Goal: Transaction & Acquisition: Purchase product/service

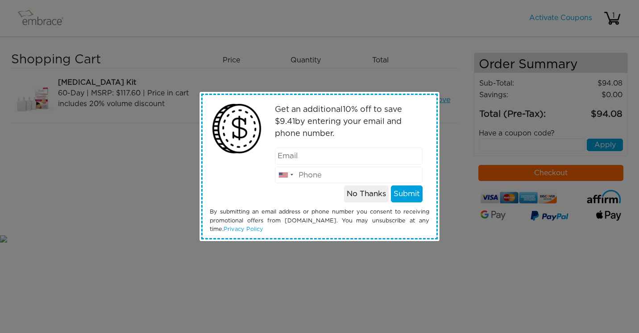
click at [369, 193] on button "No Thanks" at bounding box center [366, 194] width 45 height 17
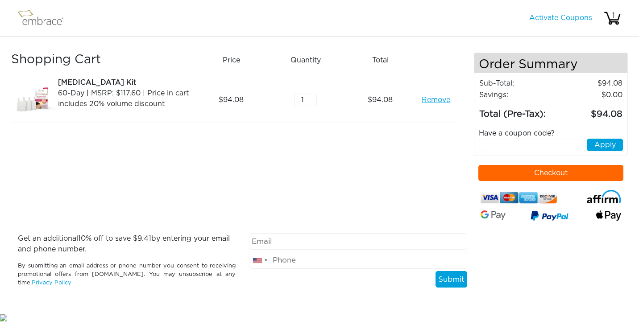
click at [514, 149] on input "text" at bounding box center [532, 145] width 107 height 12
paste input "WELCOME10"
type input "WELCOME10"
click at [602, 146] on button "Apply" at bounding box center [605, 145] width 36 height 12
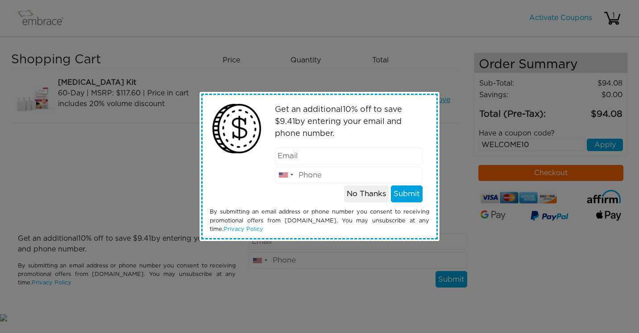
click at [372, 195] on button "No Thanks" at bounding box center [366, 194] width 45 height 17
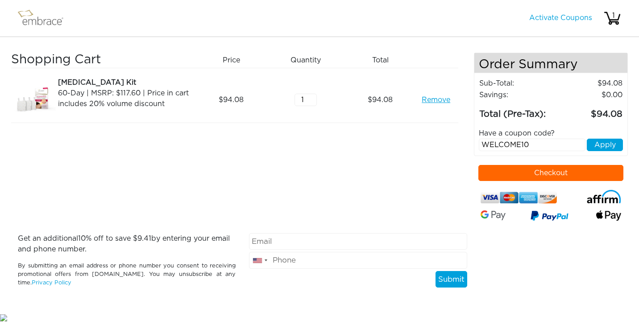
click at [609, 140] on button "Apply" at bounding box center [605, 145] width 36 height 12
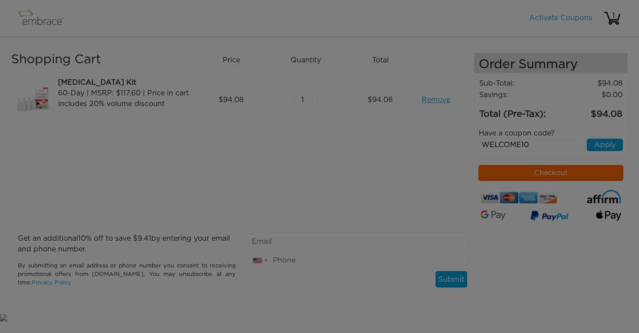
click at [606, 152] on div at bounding box center [319, 166] width 639 height 333
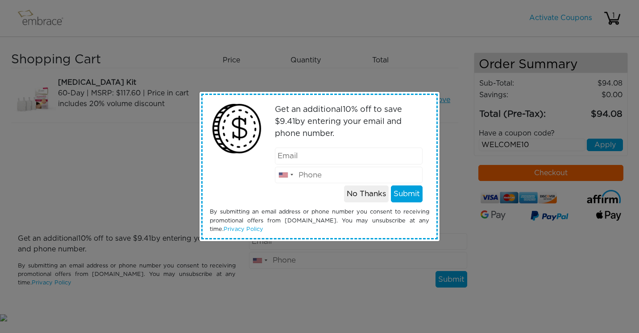
click at [372, 198] on button "No Thanks" at bounding box center [366, 194] width 45 height 17
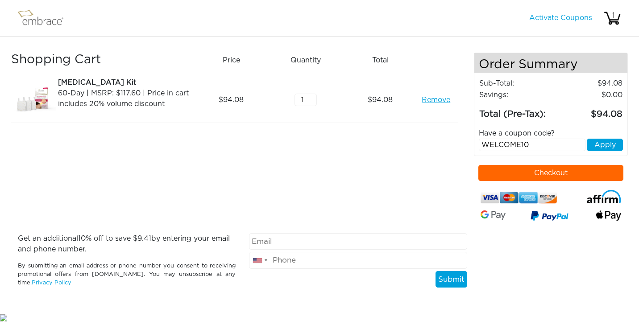
click at [609, 148] on button "Apply" at bounding box center [605, 145] width 36 height 12
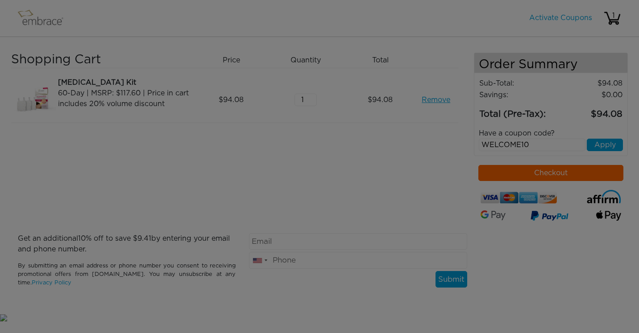
click at [609, 148] on body "Activate Coupons Hello, 1 Shopping Cart Price Quantity Qty Total Remove 1 :" at bounding box center [319, 161] width 639 height 323
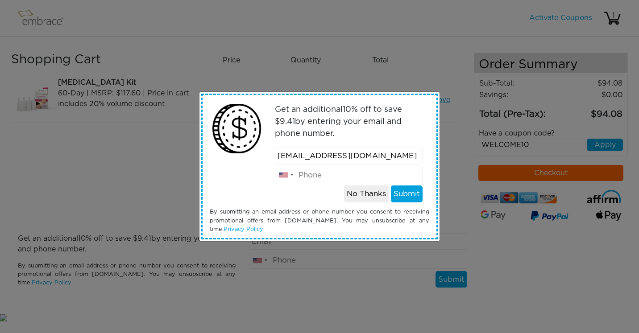
type input "sabrinambutera@gmail.com"
type input "8186345453"
click at [406, 193] on button "Submit" at bounding box center [407, 194] width 32 height 17
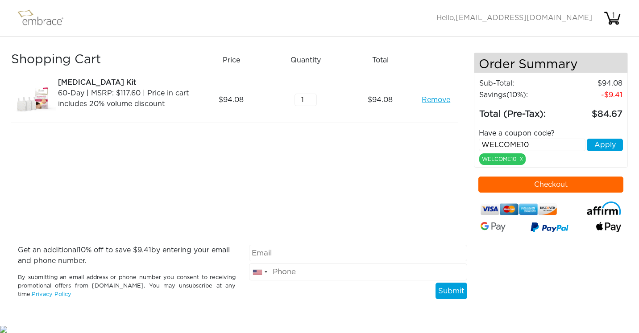
click at [563, 185] on button "Checkout" at bounding box center [550, 185] width 145 height 16
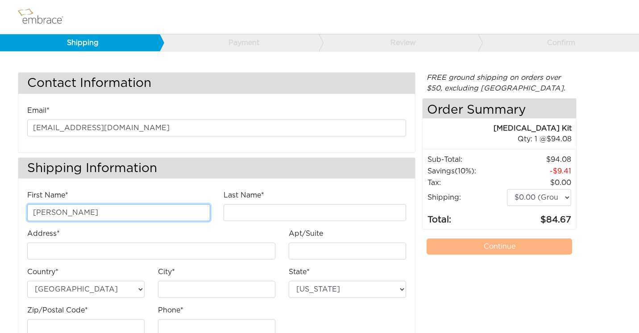
type input "Sabrina"
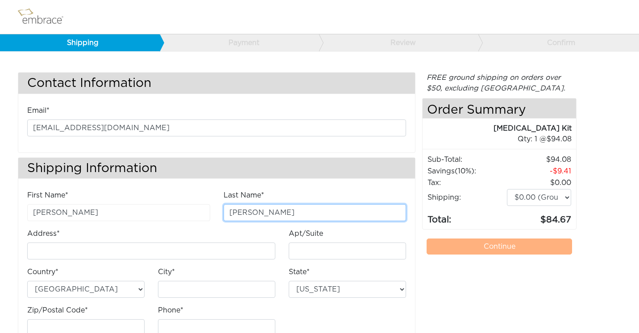
type input "Butera"
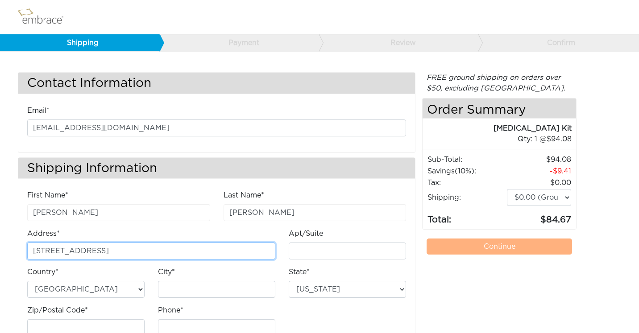
type input "[STREET_ADDRESS]"
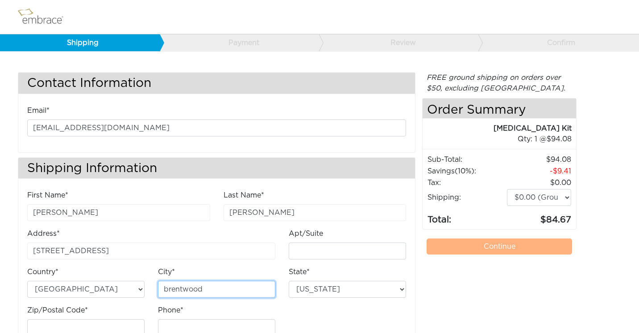
type input "brentwood"
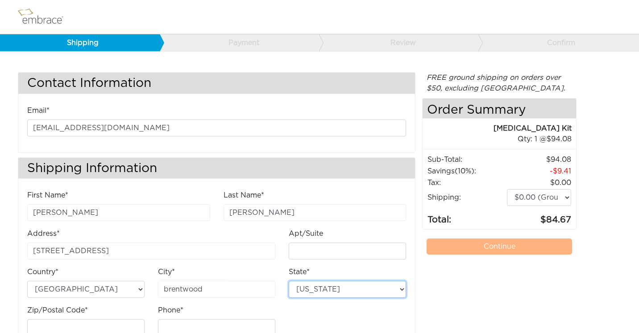
select select "TN"
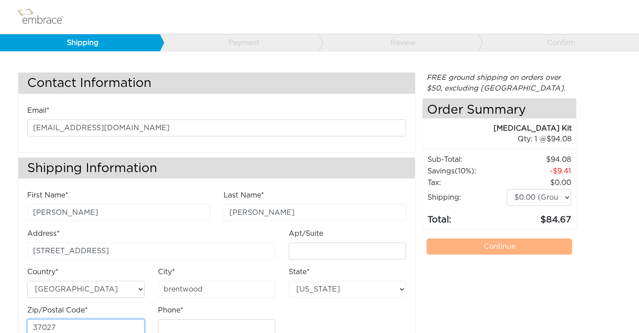
type input "37027"
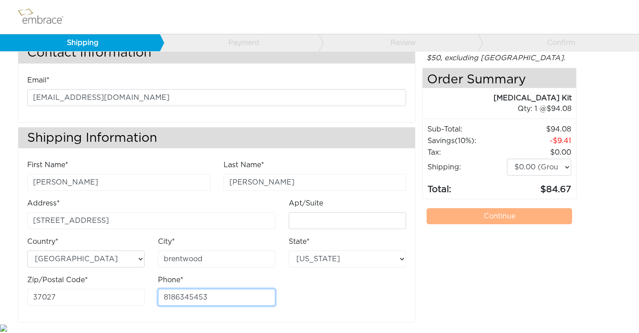
scroll to position [30, 0]
type input "8186345453"
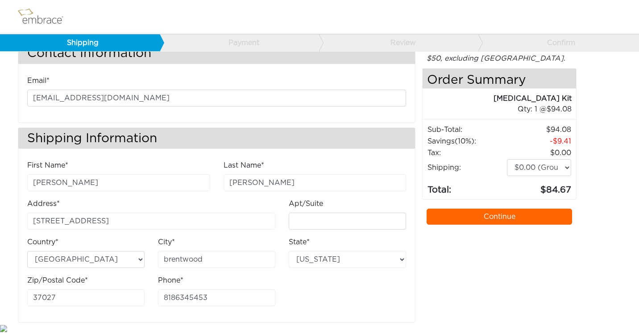
click at [503, 220] on link "Continue" at bounding box center [499, 217] width 145 height 16
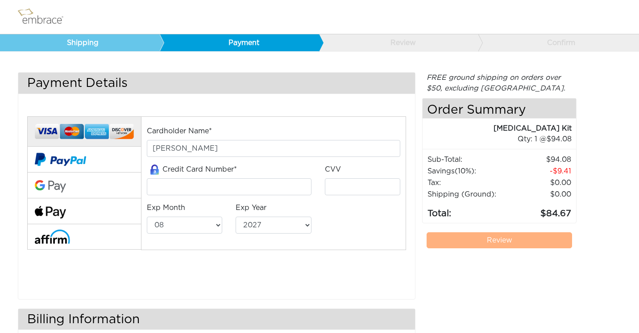
select select "8"
select select "2027"
click at [243, 188] on input "tel" at bounding box center [229, 186] width 165 height 17
type input "[CREDIT_CARD_NUMBER]"
type input "902"
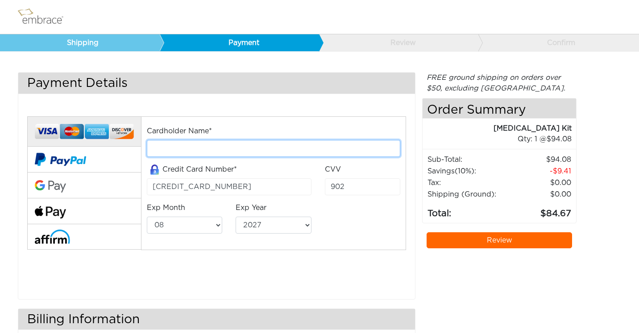
type input "[PERSON_NAME] [PERSON_NAME]"
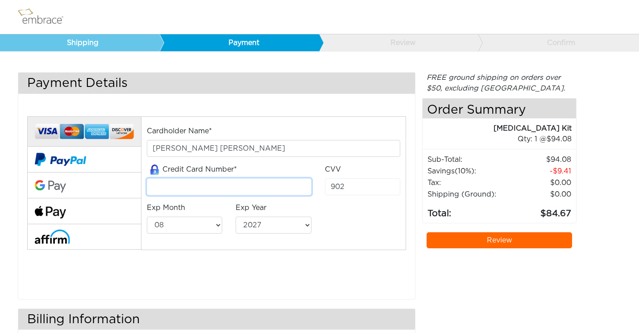
type input "4147202546320407"
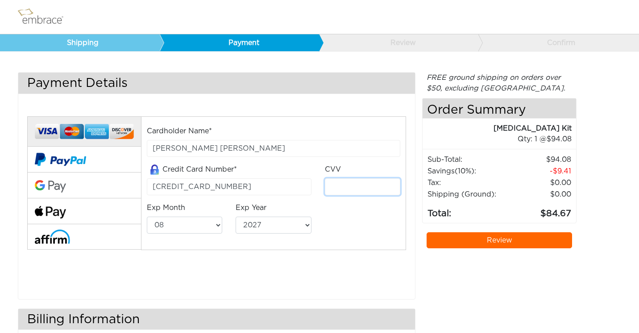
type input "261"
click at [335, 231] on div "Cardholder Name* Beckett butera Credit Card Number* 4147202546320407 CVV 261 Ex…" at bounding box center [273, 184] width 267 height 116
select select "5"
click at [483, 236] on link "Review" at bounding box center [499, 240] width 145 height 16
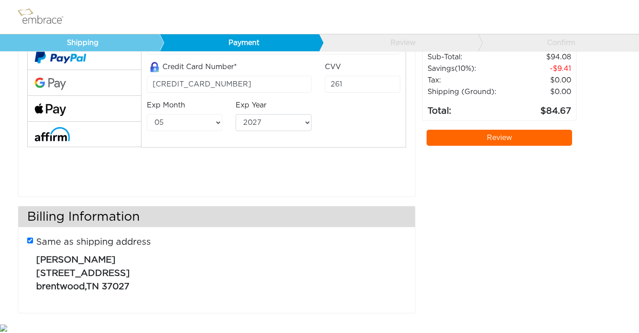
scroll to position [103, 0]
